Goal: Check status: Check status

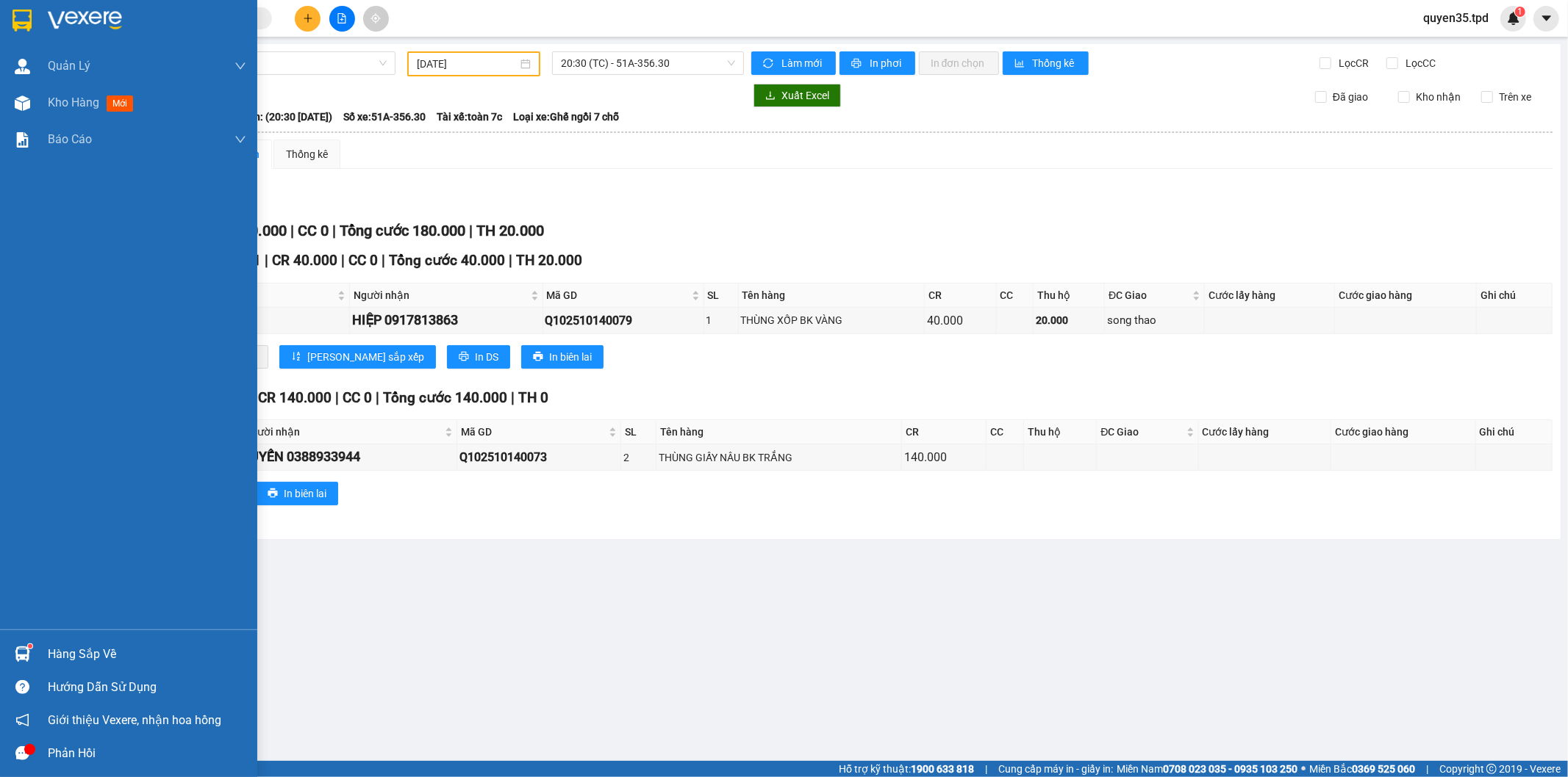
click at [48, 651] on div "Hàng sắp về" at bounding box center [147, 654] width 198 height 22
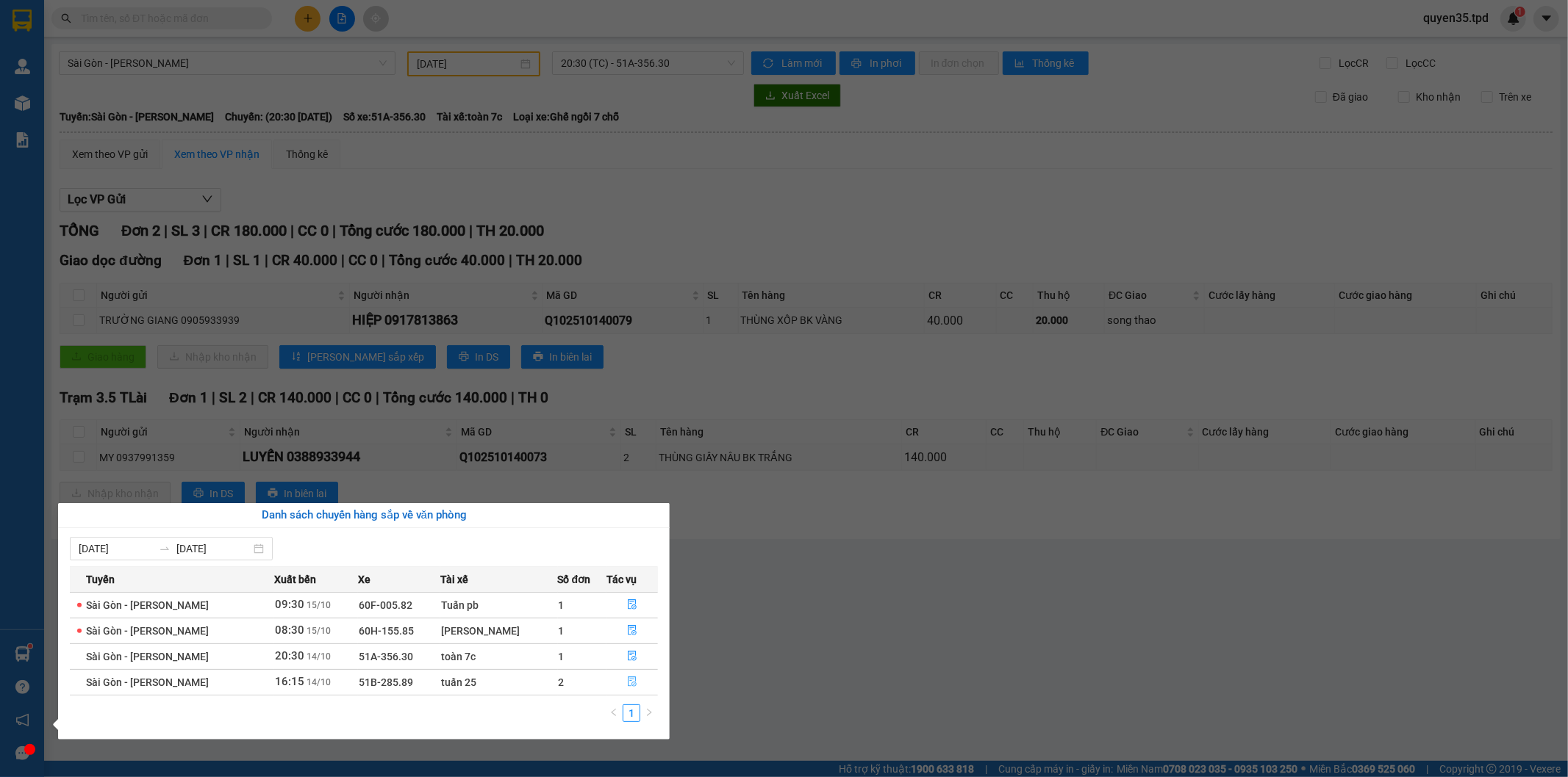
click at [627, 680] on icon "file-done" at bounding box center [632, 682] width 10 height 10
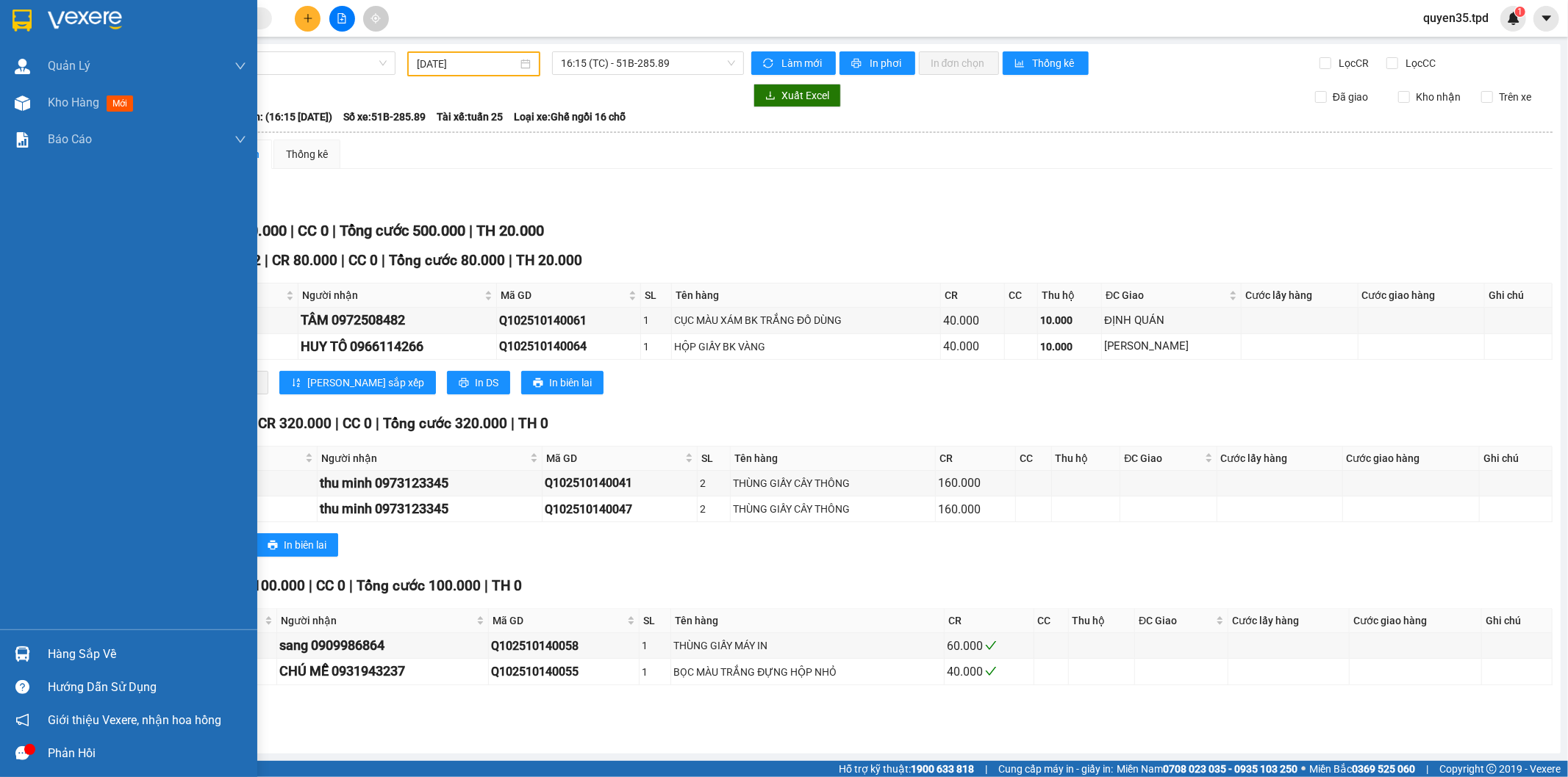
click at [42, 650] on div "Hàng sắp về" at bounding box center [129, 654] width 257 height 33
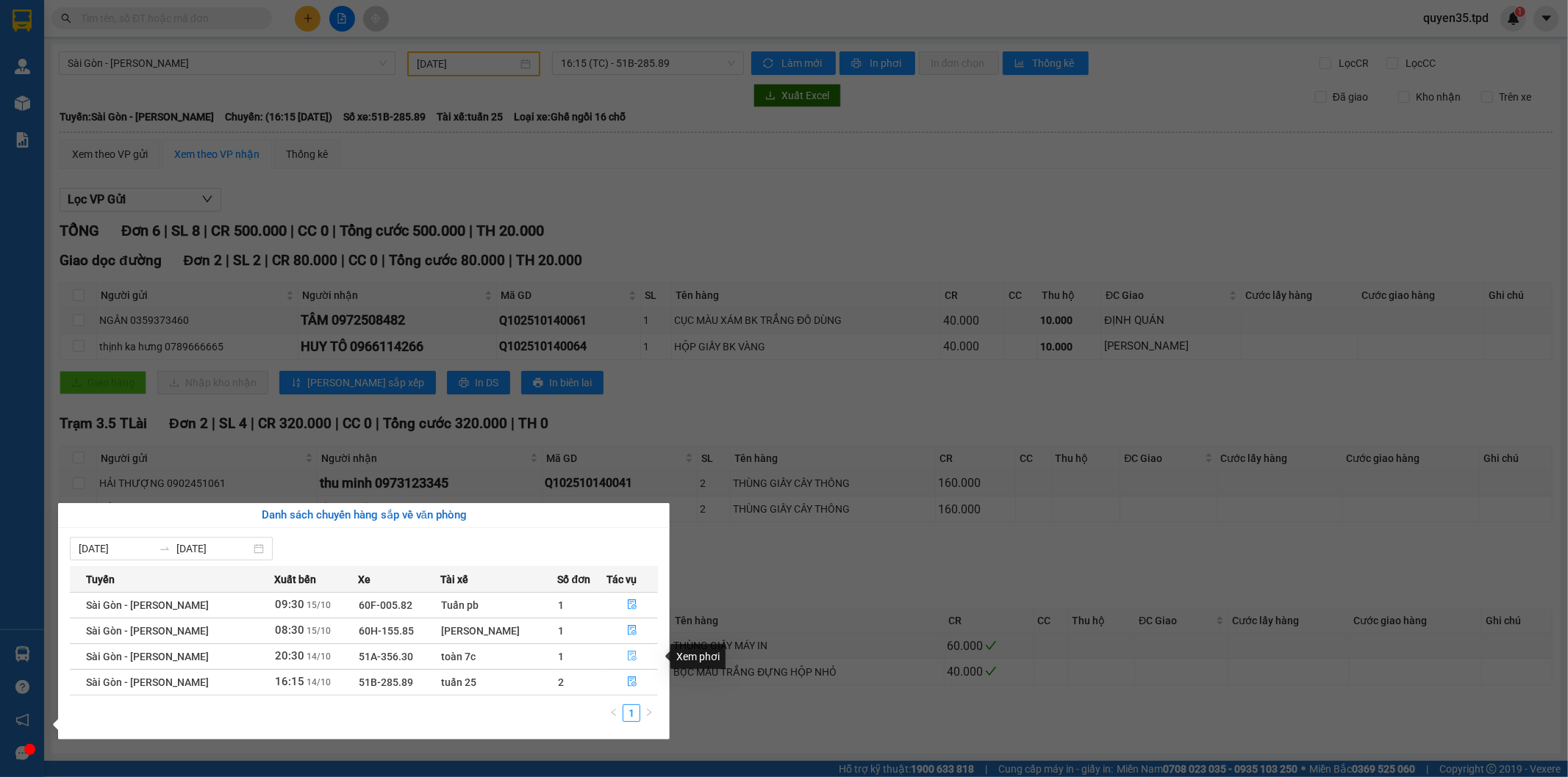
click at [630, 656] on icon "file-done" at bounding box center [632, 656] width 9 height 10
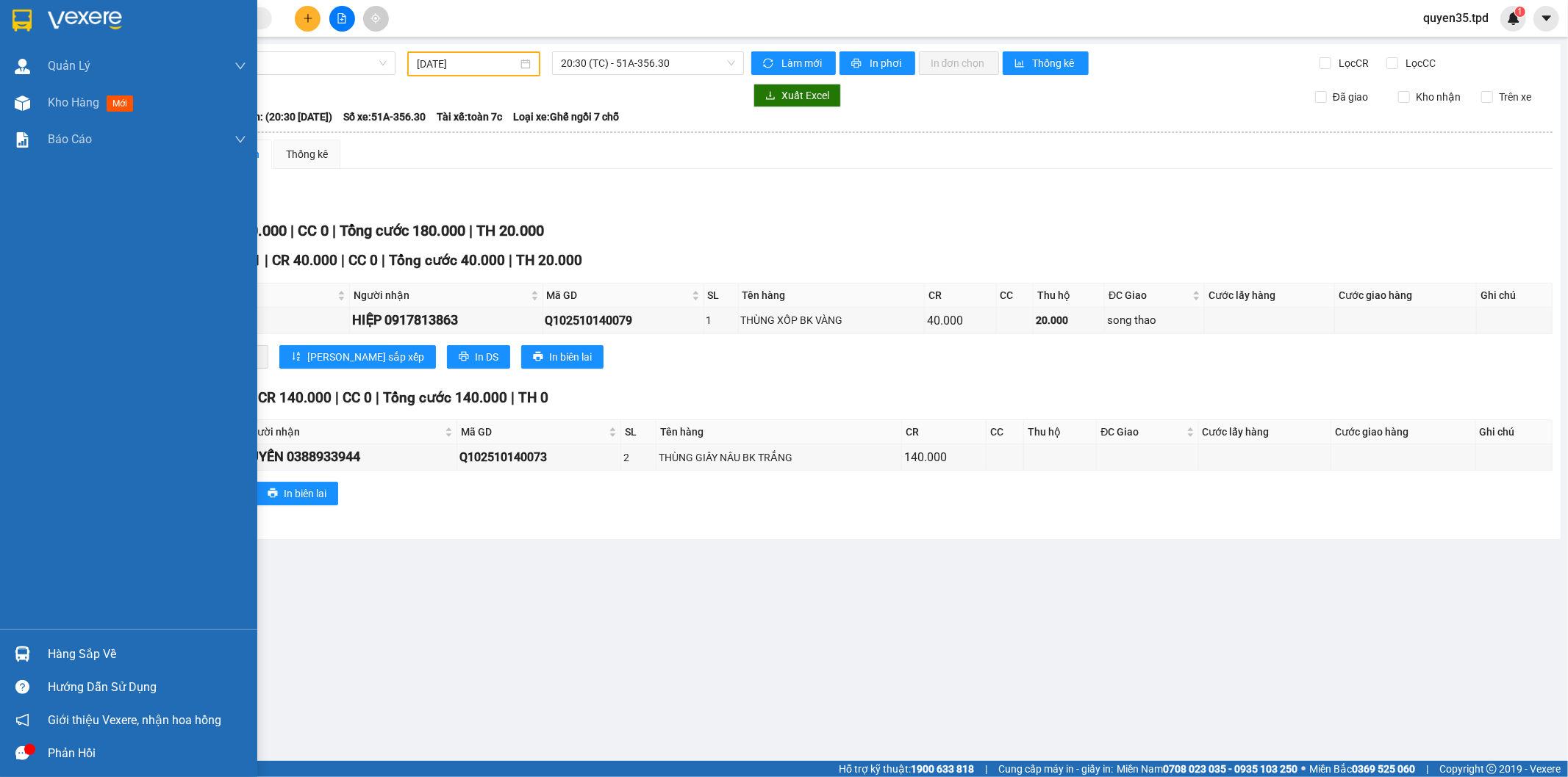
click at [76, 644] on div "Hàng sắp về" at bounding box center [147, 654] width 198 height 22
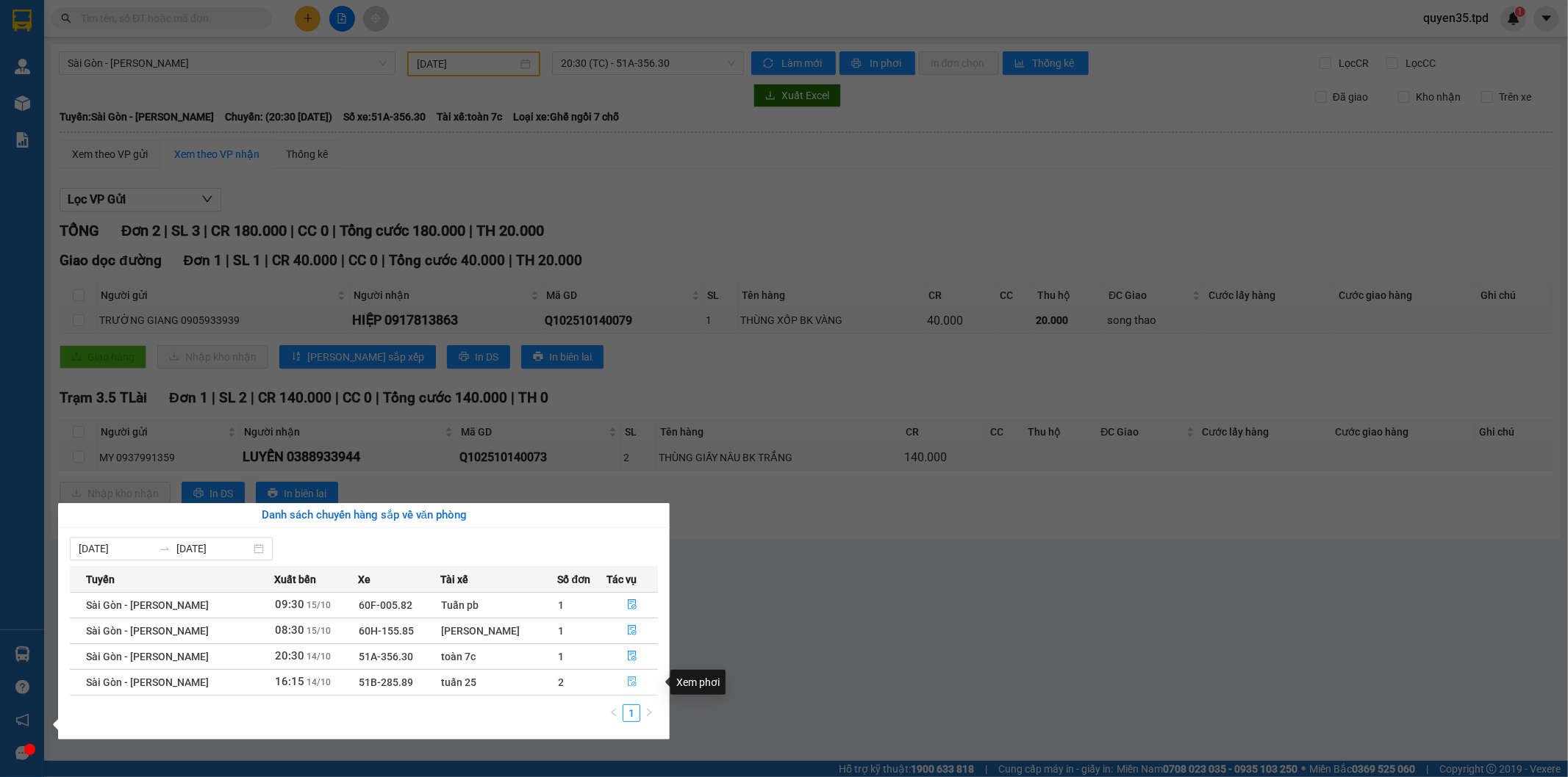
click at [623, 677] on button "button" at bounding box center [632, 682] width 50 height 23
